Goal: Navigation & Orientation: Find specific page/section

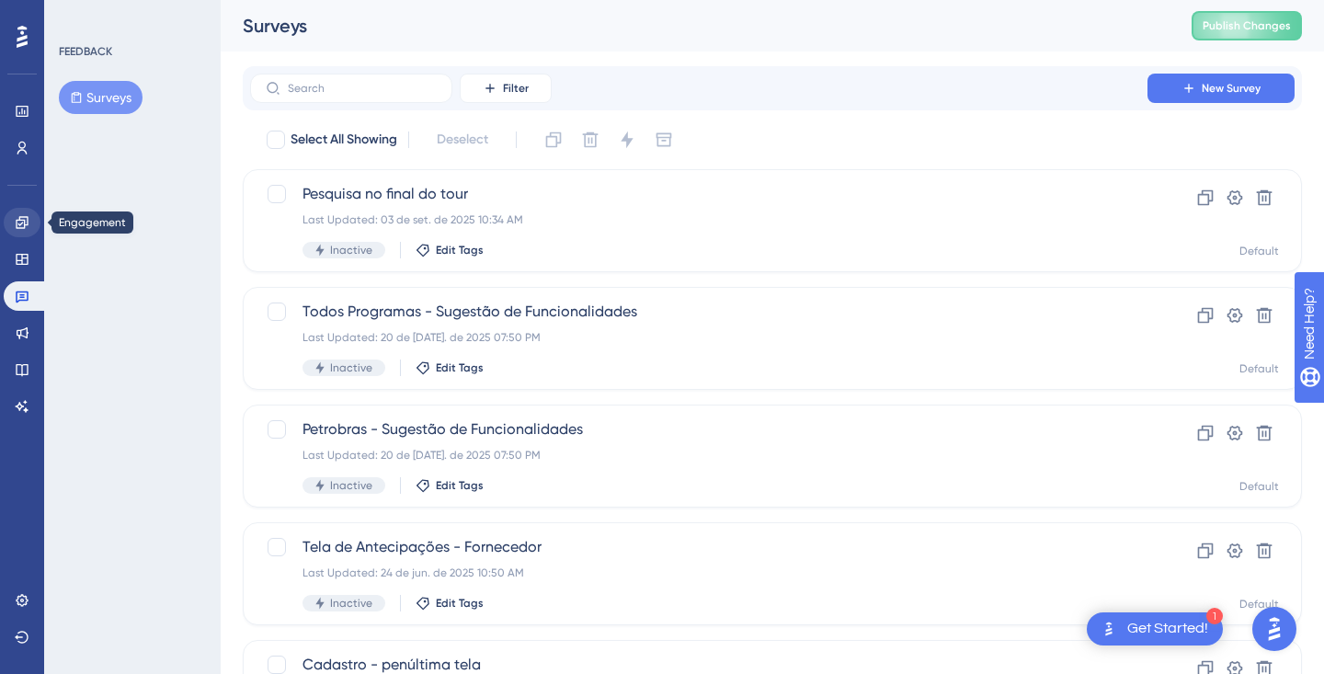
click at [22, 220] on icon at bounding box center [22, 222] width 15 height 15
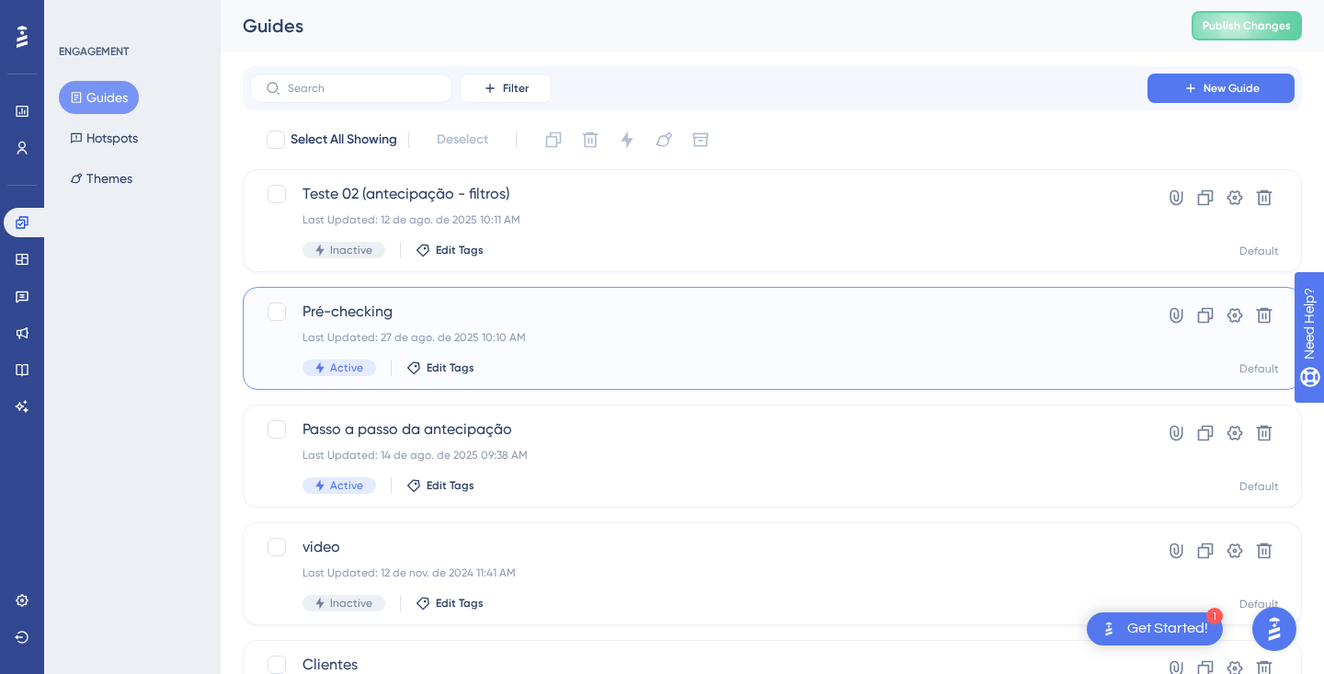
drag, startPoint x: 694, startPoint y: 324, endPoint x: 694, endPoint y: 334, distance: 10.1
click at [694, 325] on div "Pré-checking Last Updated: 27 de ago. de 2025 10:10 AM Active Edit Tags" at bounding box center [699, 338] width 793 height 75
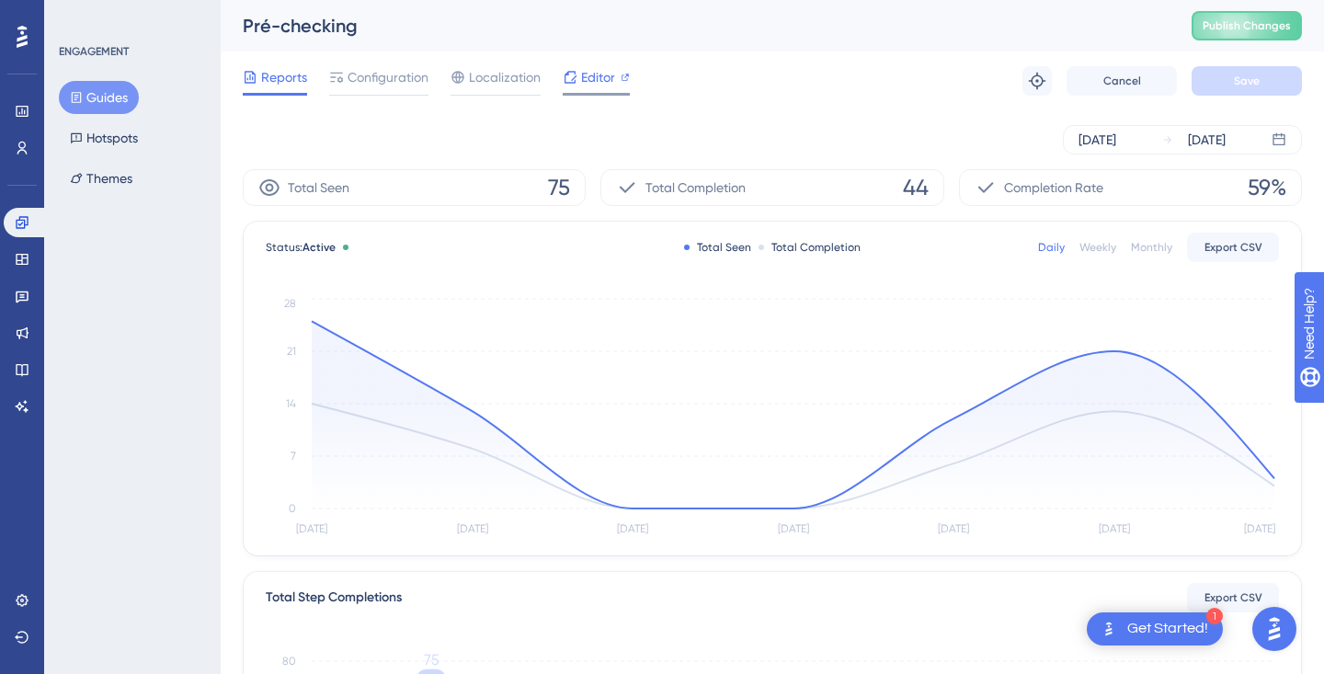
click at [588, 72] on span "Editor" at bounding box center [598, 77] width 34 height 22
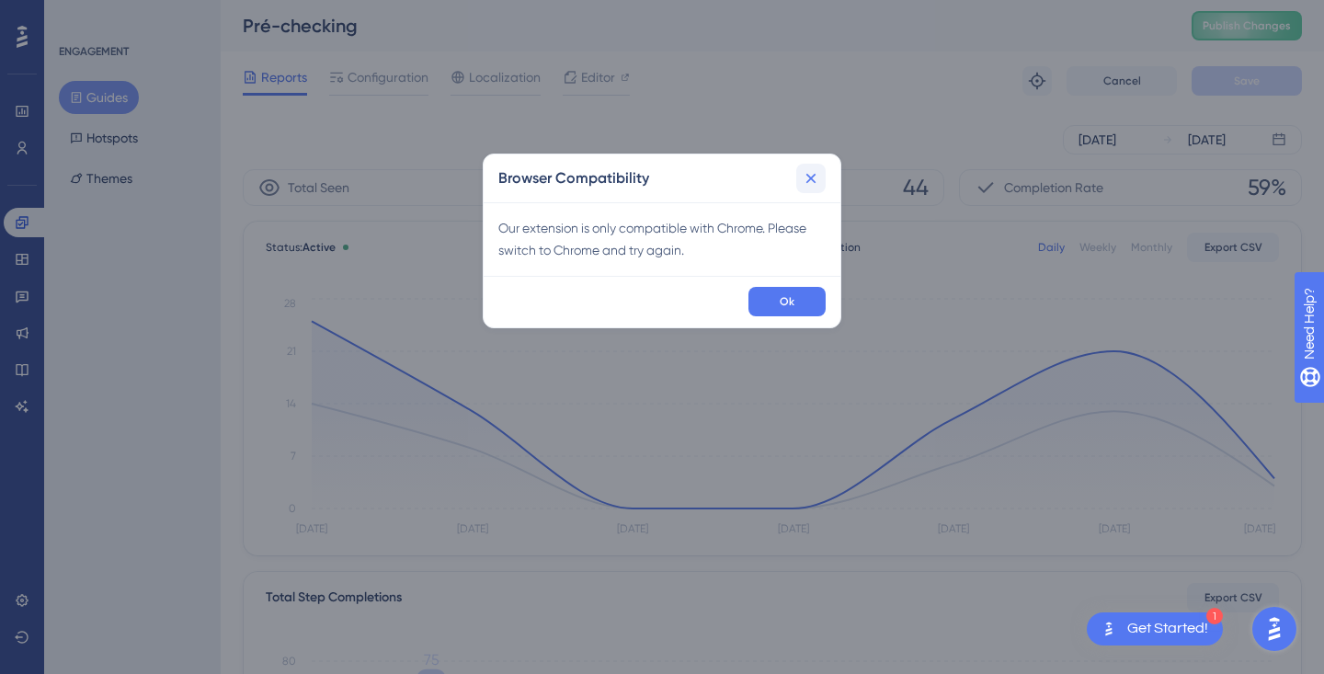
click at [817, 183] on icon at bounding box center [811, 178] width 18 height 18
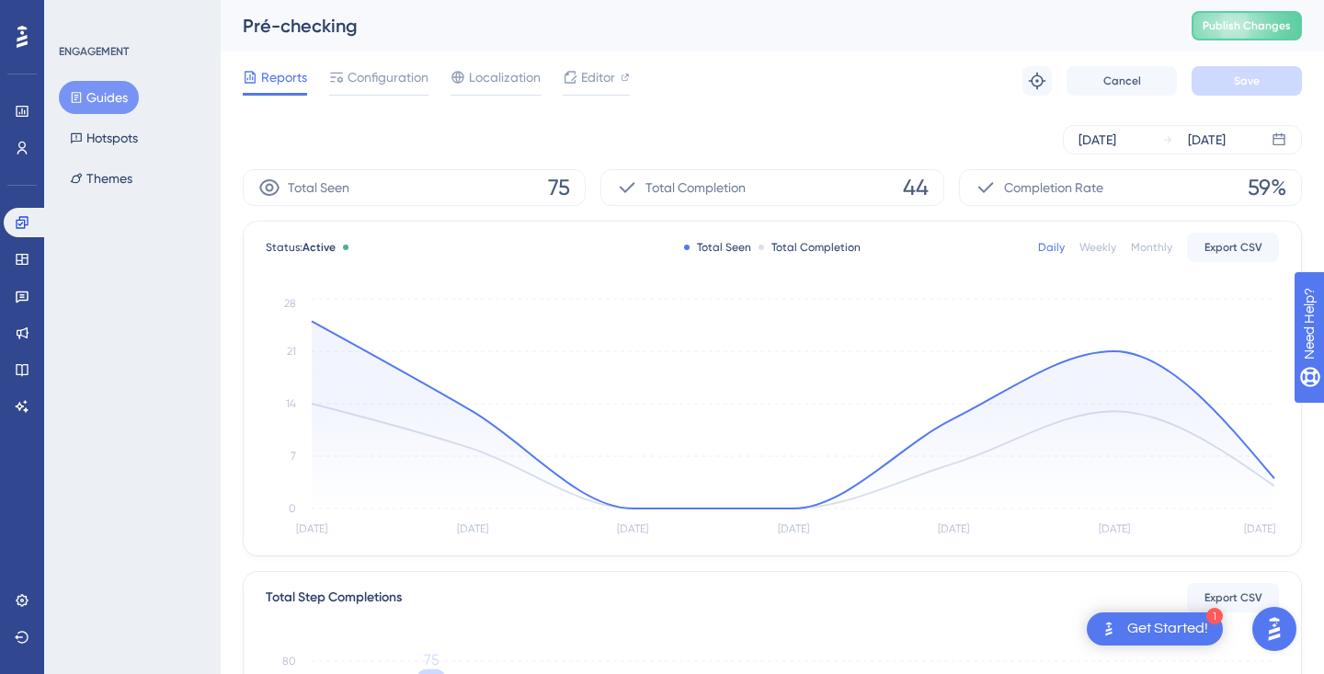
click at [16, 32] on div at bounding box center [21, 36] width 29 height 29
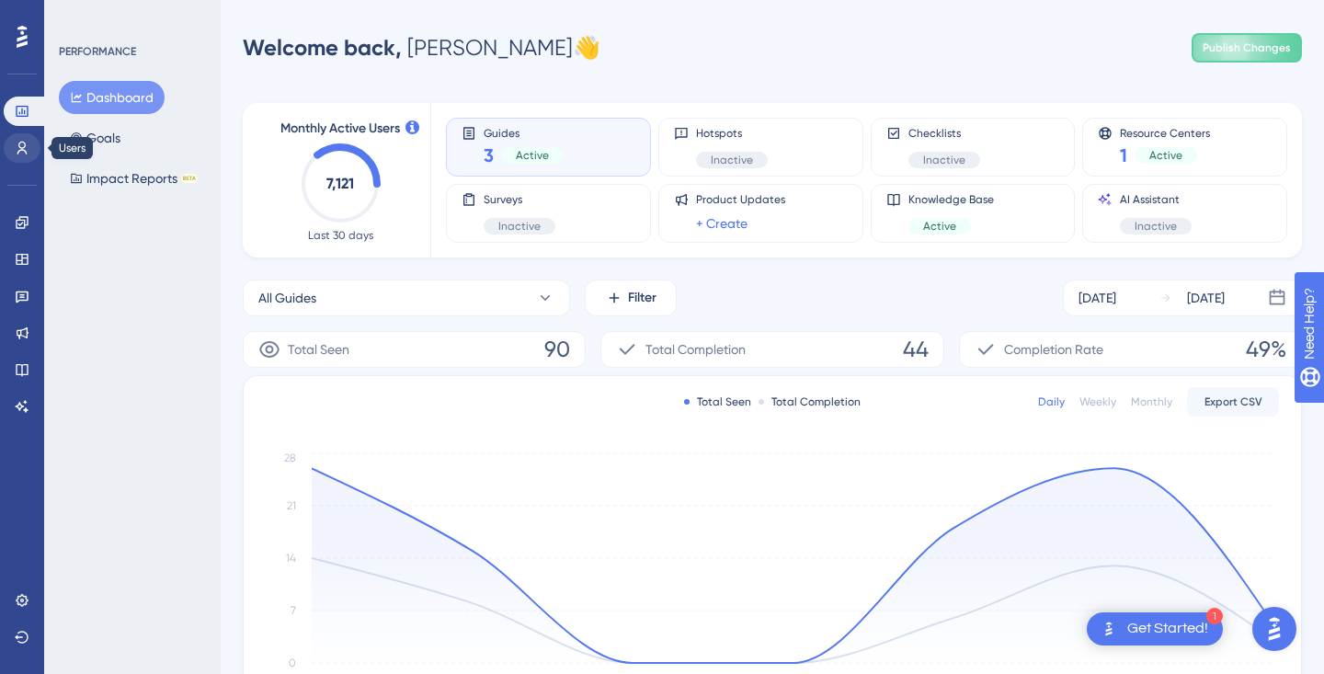
click at [21, 149] on icon at bounding box center [22, 148] width 15 height 15
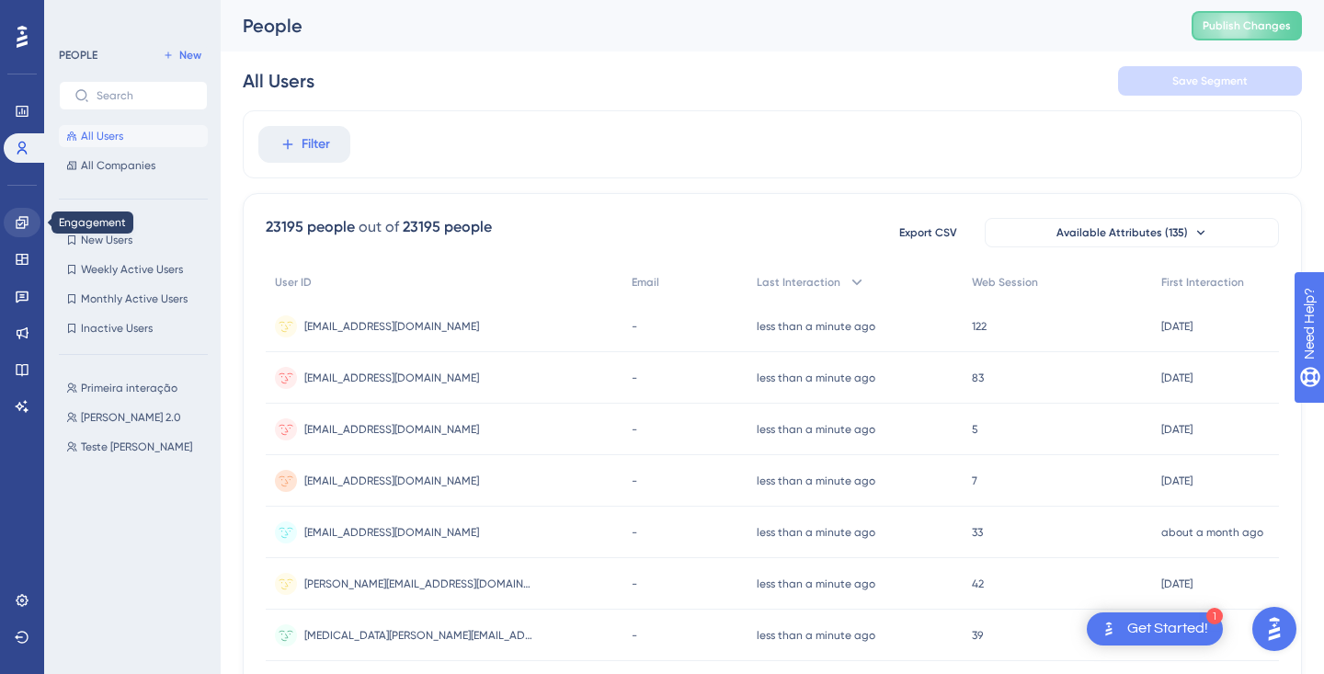
click at [23, 228] on icon at bounding box center [22, 222] width 12 height 12
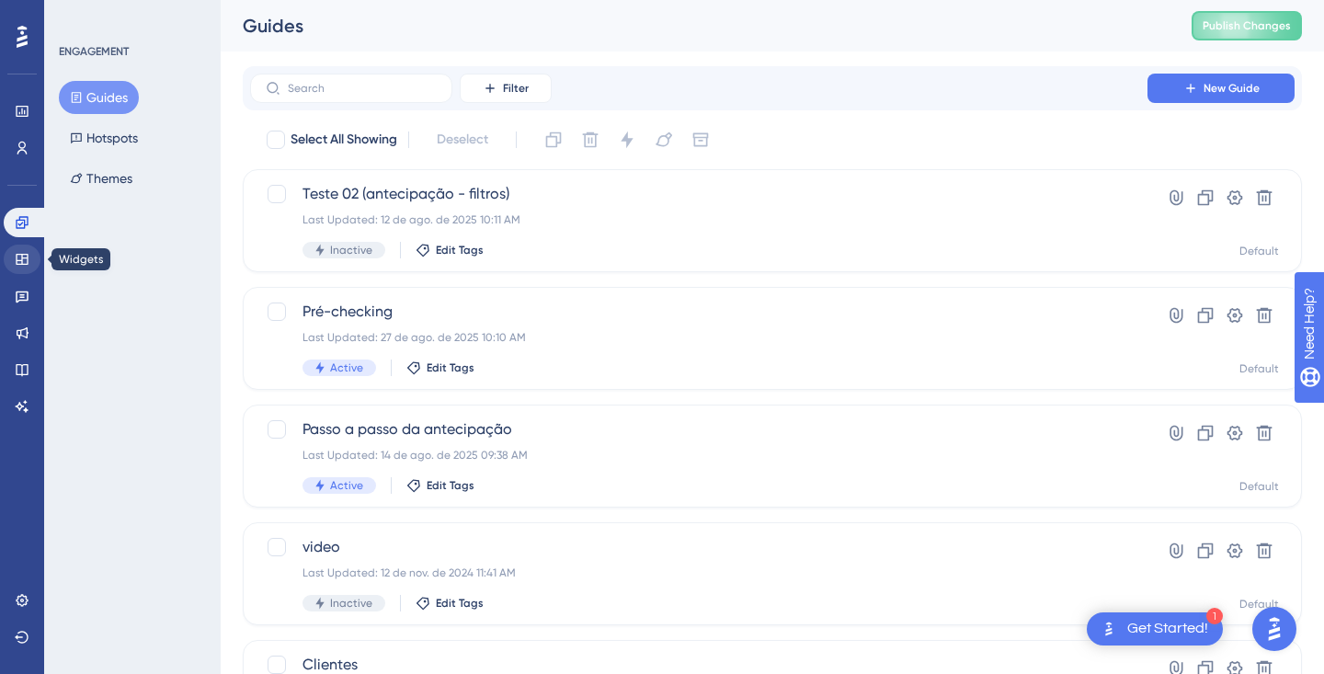
click at [27, 268] on link at bounding box center [22, 259] width 37 height 29
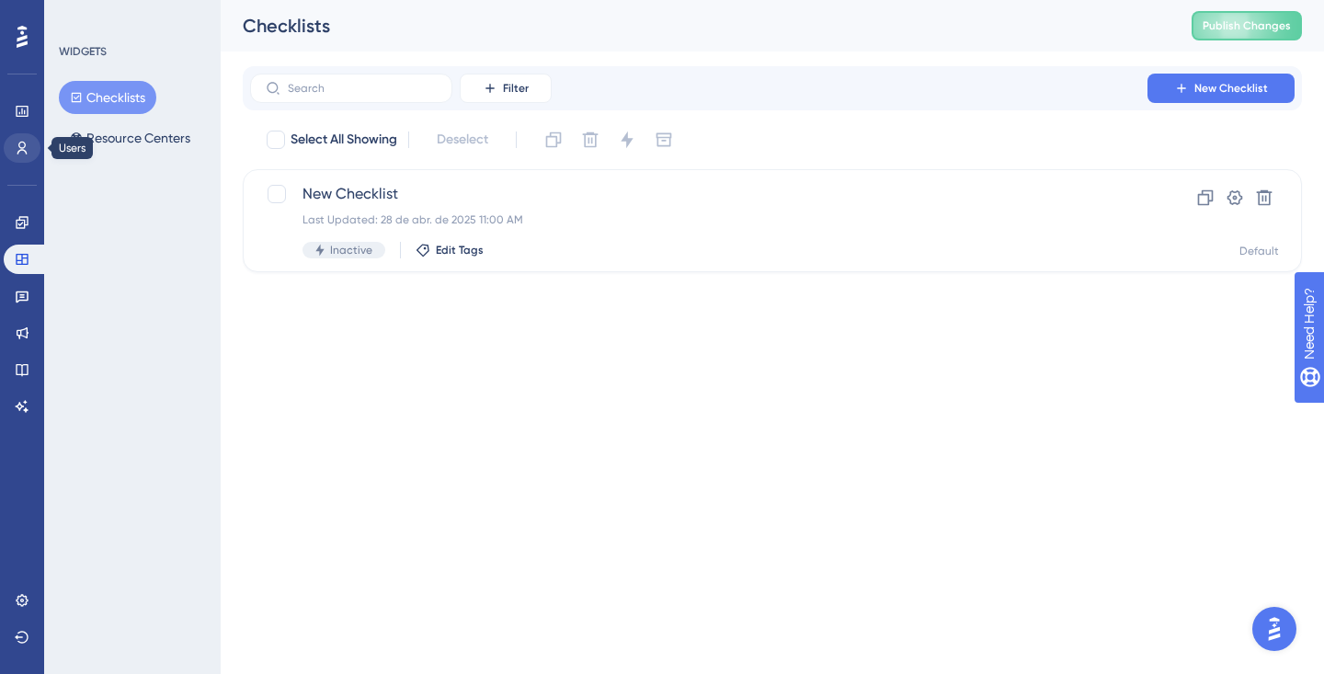
click at [20, 156] on link at bounding box center [22, 147] width 37 height 29
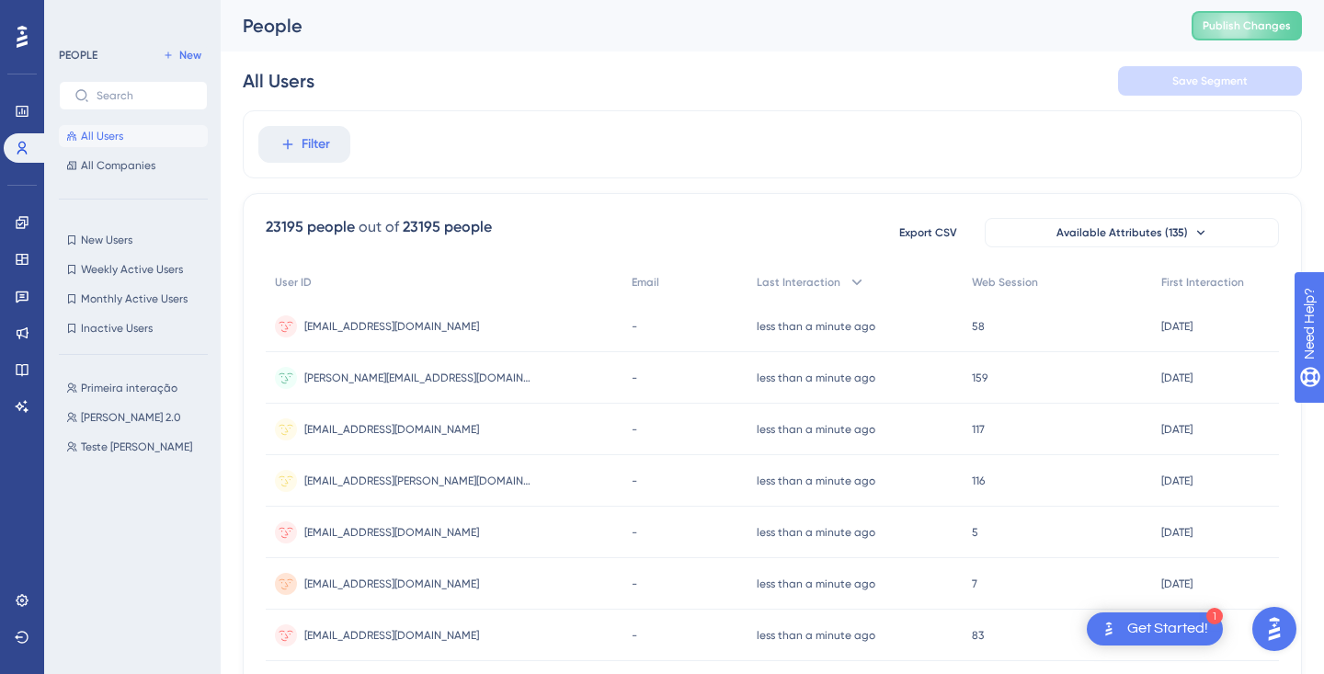
click at [1152, 628] on div "Get Started!" at bounding box center [1167, 629] width 81 height 20
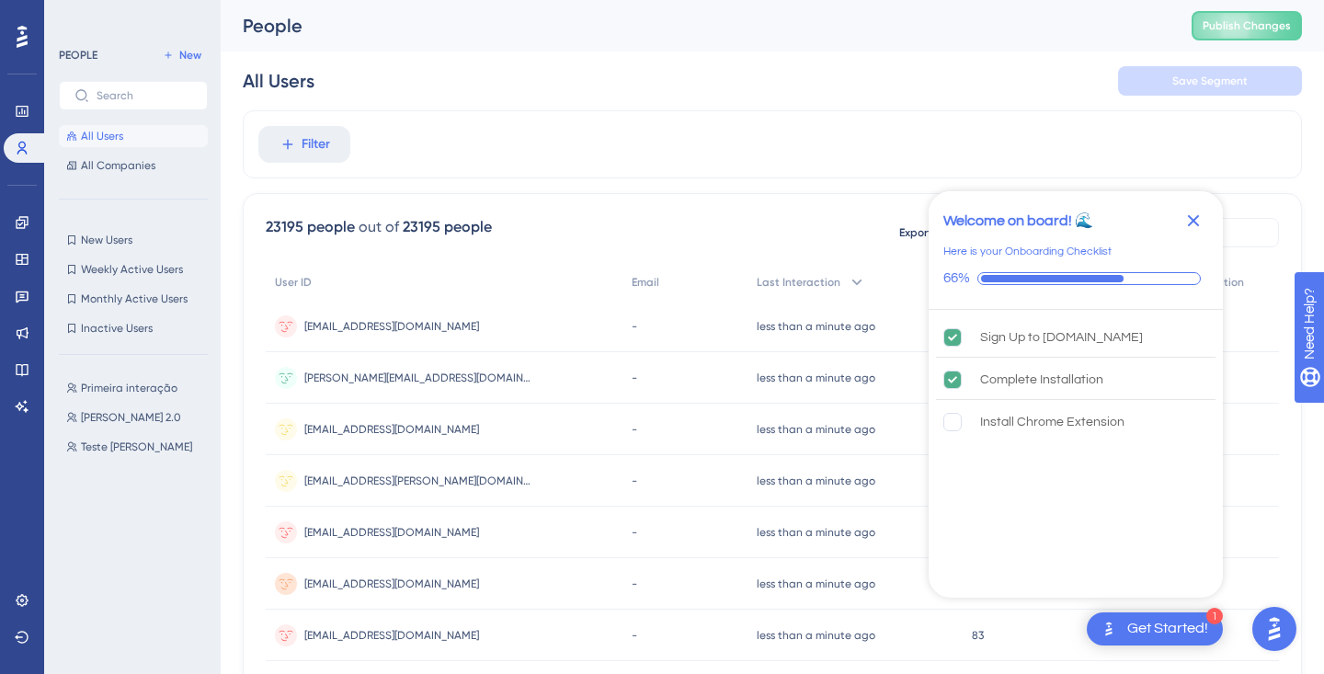
click at [1267, 164] on div "Filter" at bounding box center [772, 144] width 1059 height 68
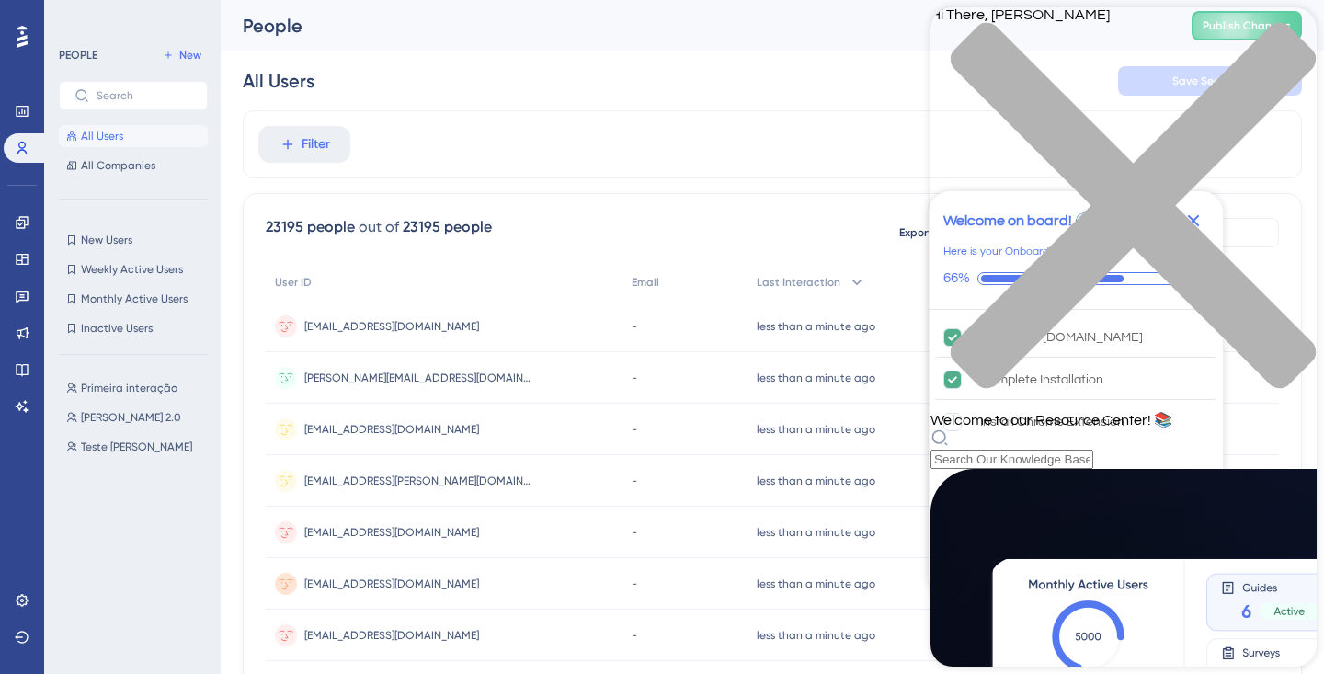
scroll to position [817, 0]
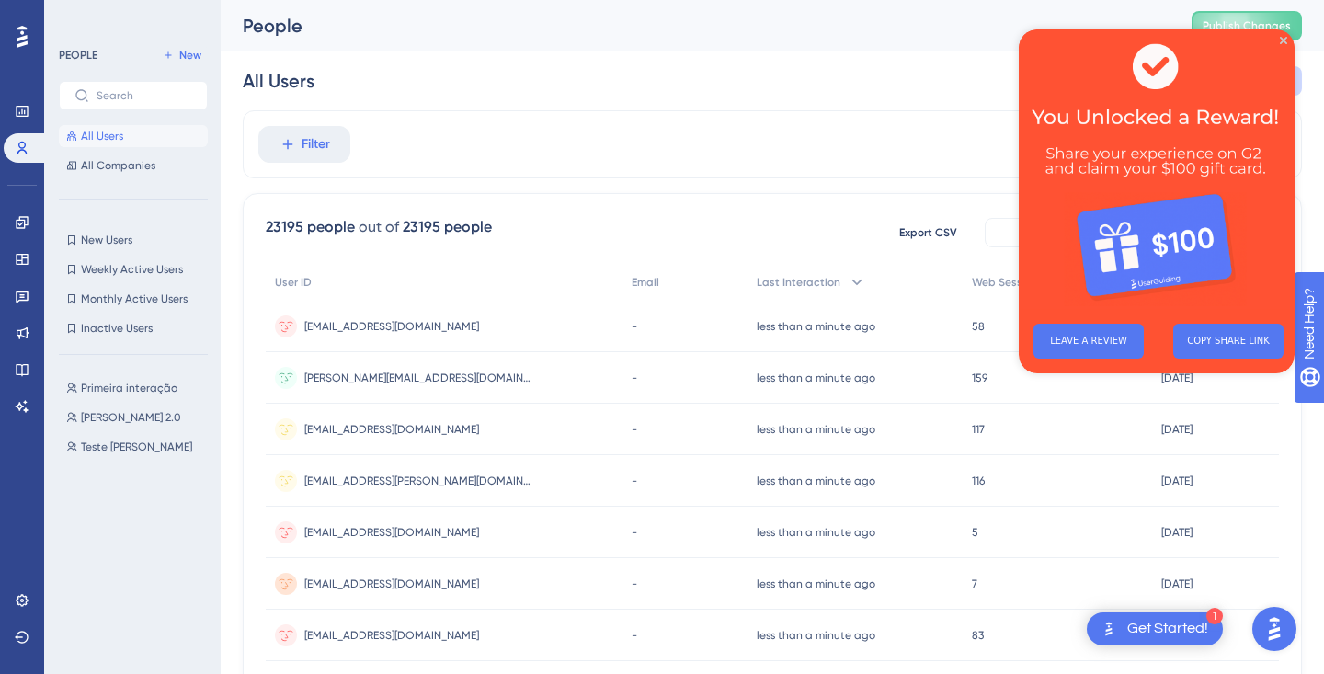
scroll to position [0, 0]
